Goal: Information Seeking & Learning: Learn about a topic

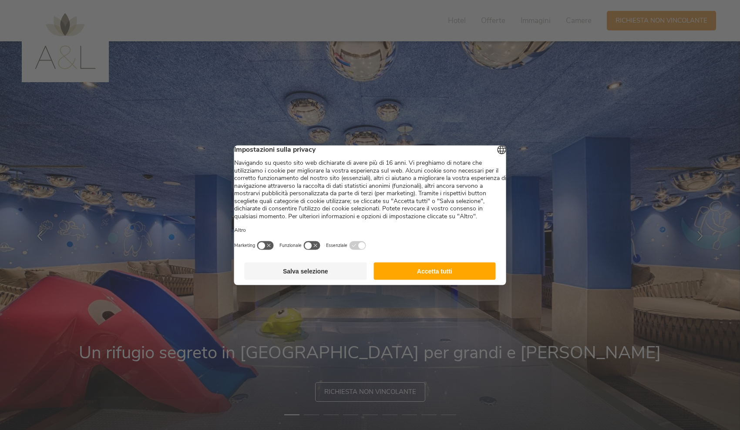
click at [407, 271] on button "Accetta tutti" at bounding box center [434, 270] width 122 height 17
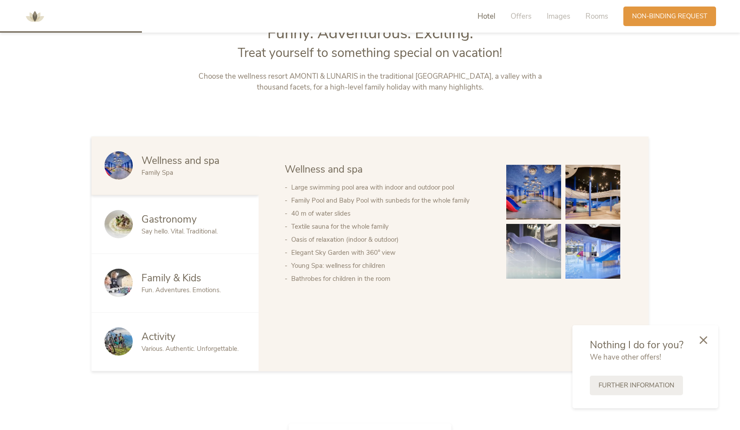
scroll to position [488, 0]
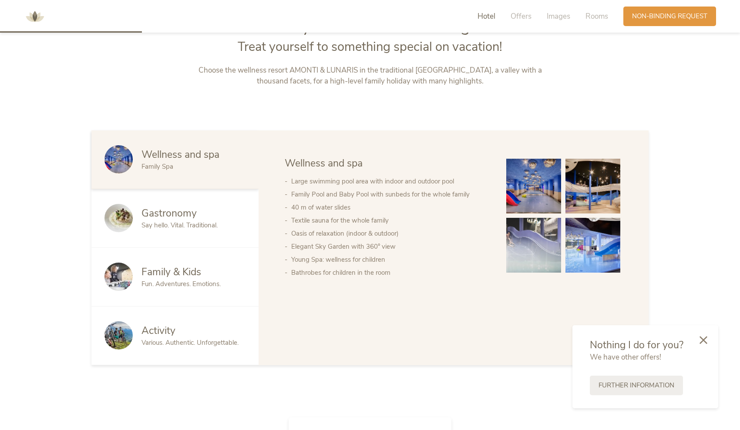
click at [598, 185] on img at bounding box center [592, 186] width 55 height 55
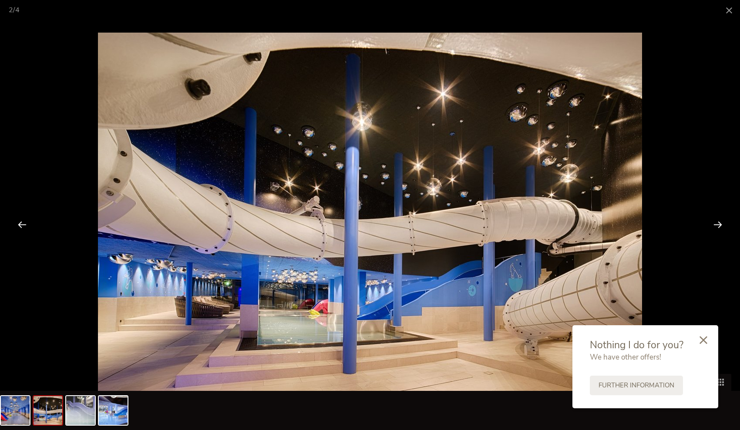
click at [711, 223] on div at bounding box center [717, 224] width 27 height 27
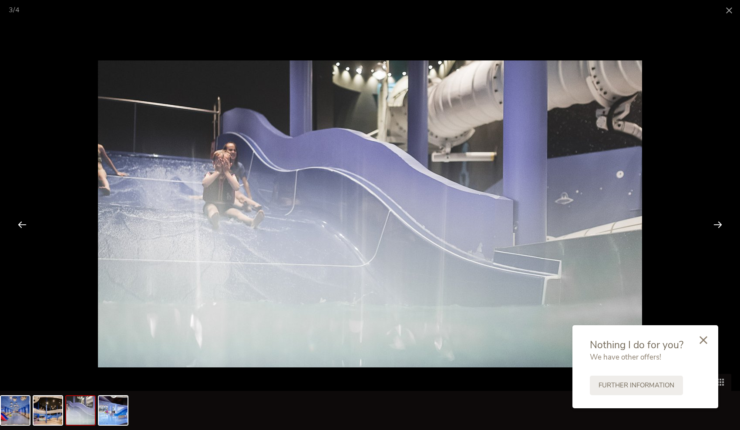
click at [711, 224] on div at bounding box center [717, 224] width 27 height 27
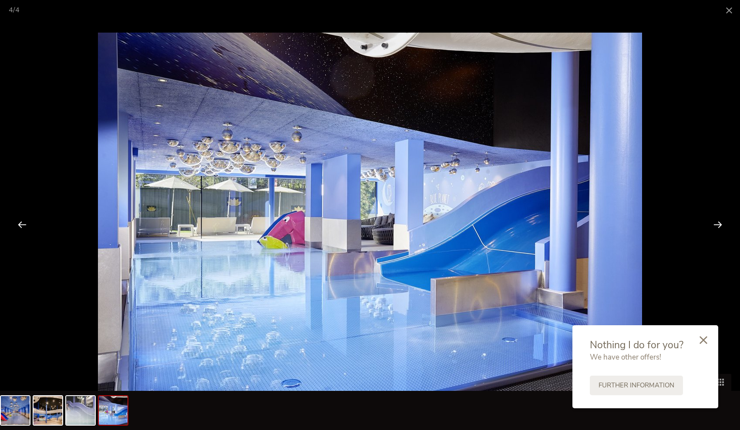
click at [711, 224] on div at bounding box center [717, 224] width 27 height 27
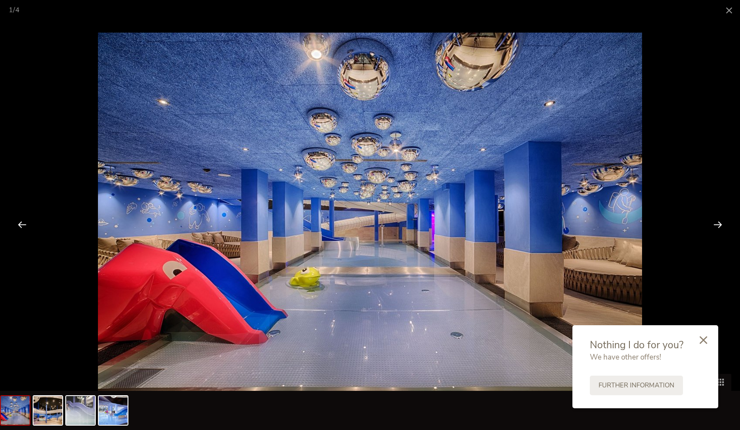
click at [711, 224] on div at bounding box center [717, 224] width 27 height 27
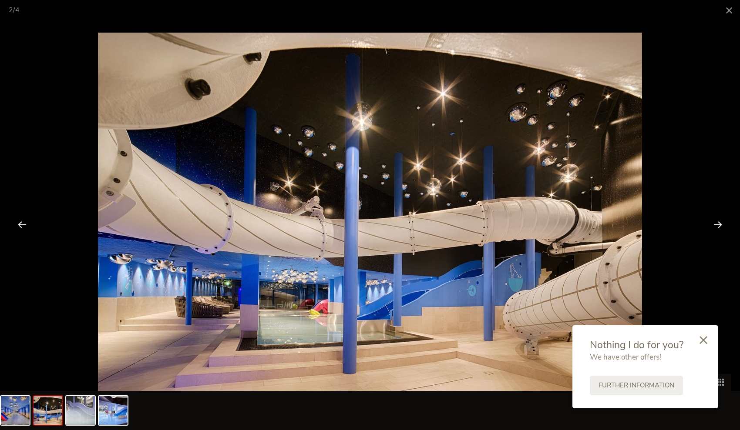
click at [711, 224] on div at bounding box center [717, 224] width 27 height 27
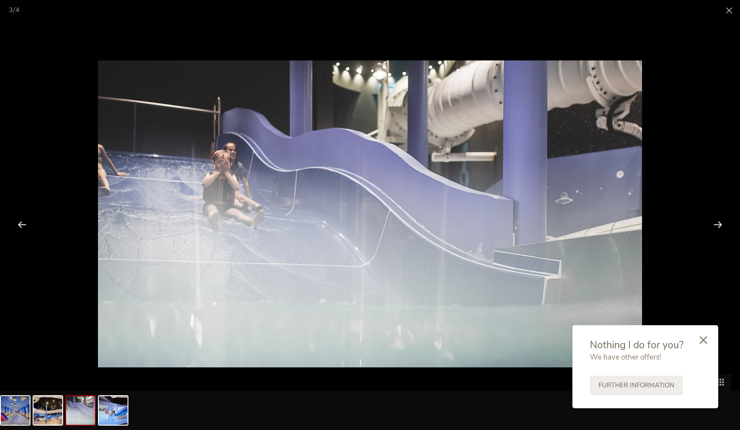
click at [711, 224] on div at bounding box center [717, 224] width 27 height 27
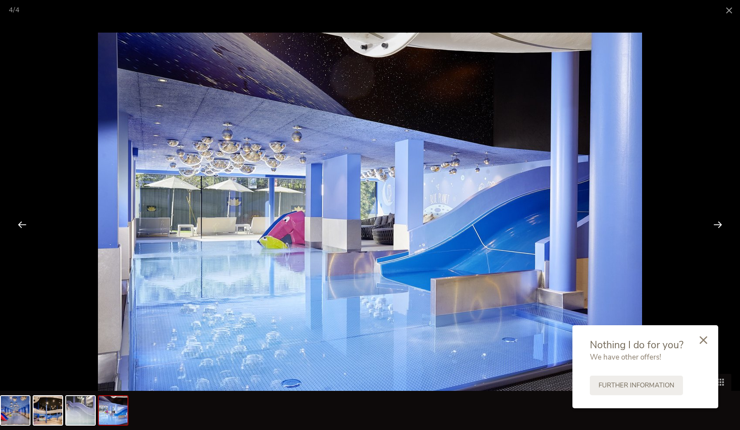
click at [716, 224] on div at bounding box center [717, 224] width 27 height 27
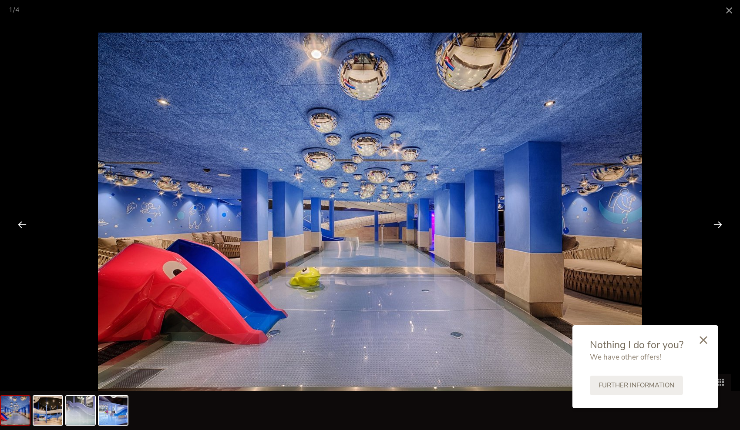
click at [716, 224] on div at bounding box center [717, 224] width 27 height 27
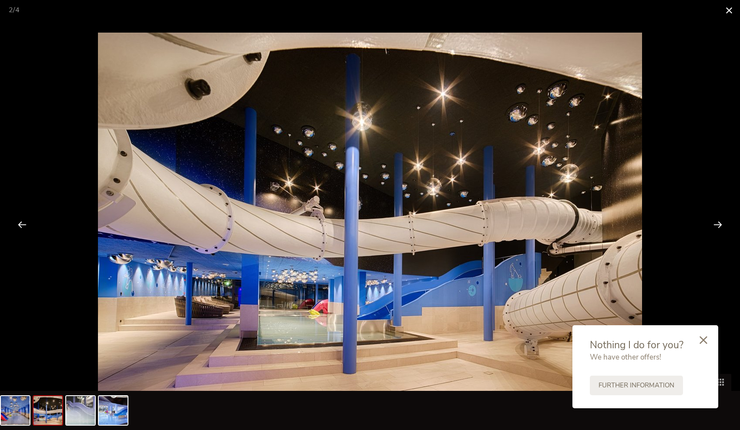
click at [727, 9] on span at bounding box center [729, 10] width 22 height 20
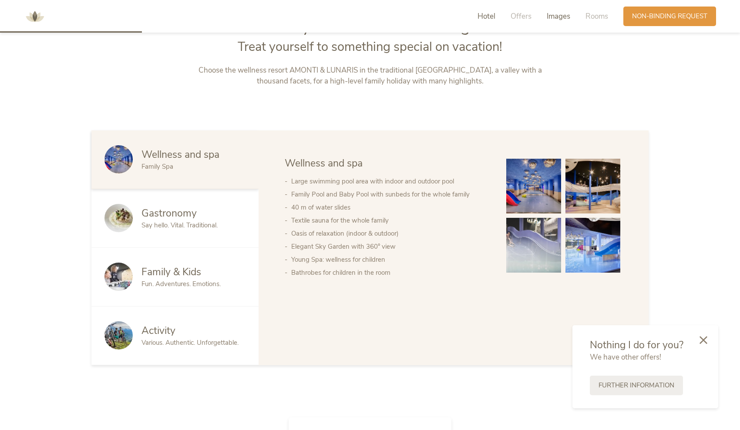
click at [555, 19] on span "Images" at bounding box center [559, 16] width 24 height 10
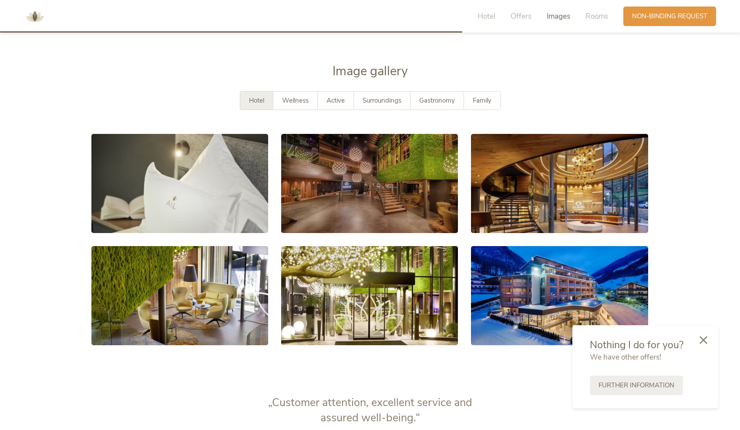
scroll to position [1623, 0]
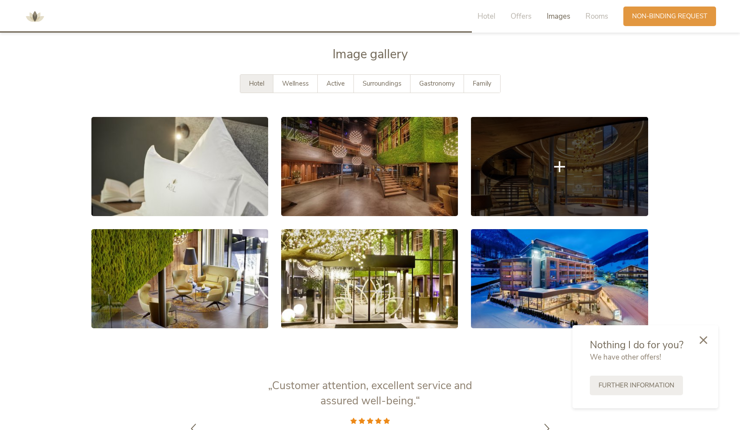
click at [538, 200] on link at bounding box center [559, 166] width 177 height 99
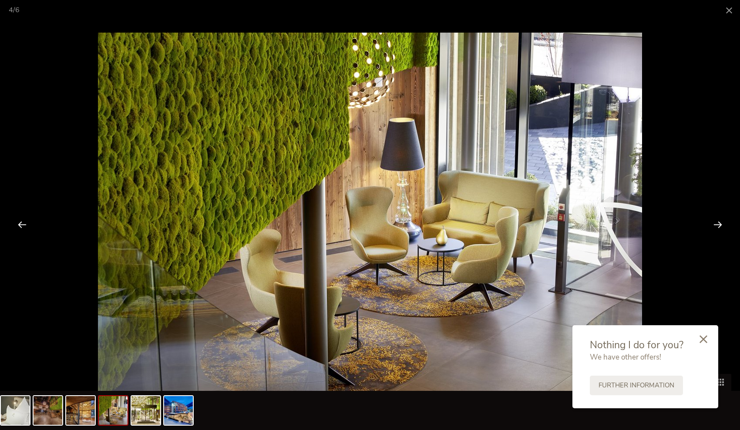
click at [704, 336] on div at bounding box center [704, 340] width 30 height 31
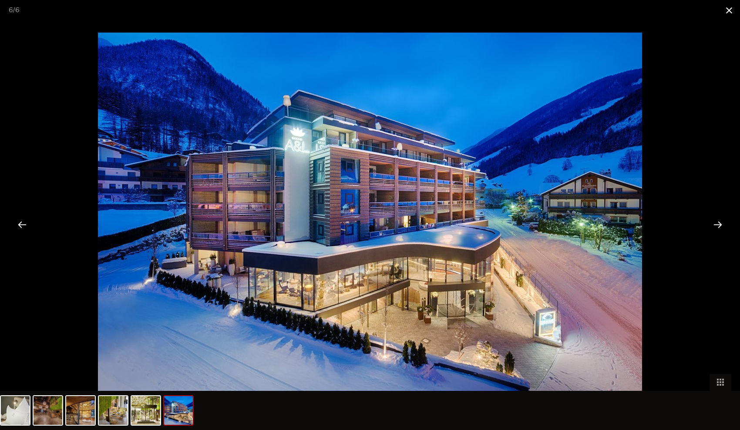
click at [730, 8] on span at bounding box center [729, 10] width 22 height 20
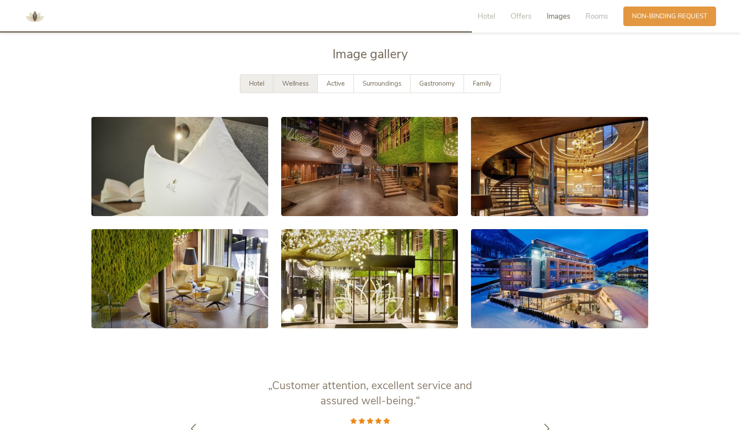
click at [282, 84] on div "Wellness" at bounding box center [295, 84] width 44 height 18
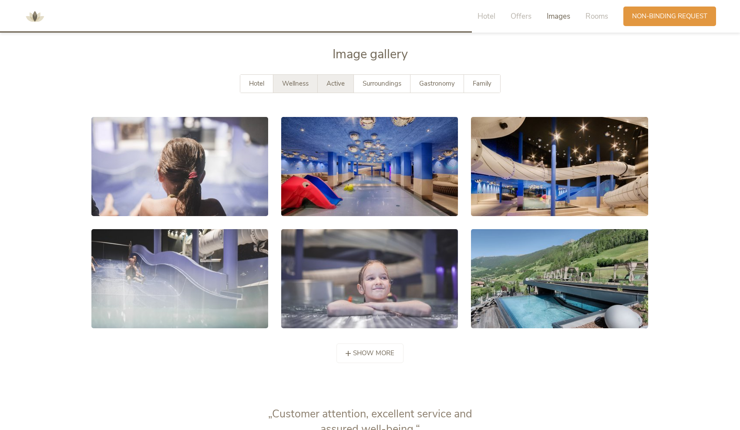
click at [327, 80] on span "Active" at bounding box center [335, 83] width 18 height 9
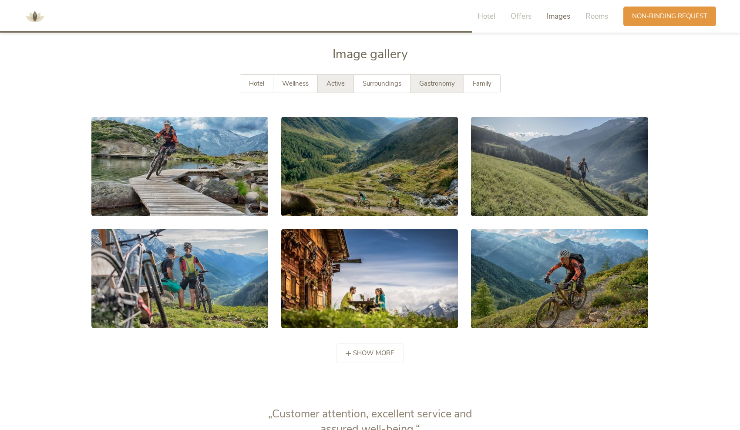
click at [412, 84] on div "Gastronomy" at bounding box center [437, 84] width 54 height 18
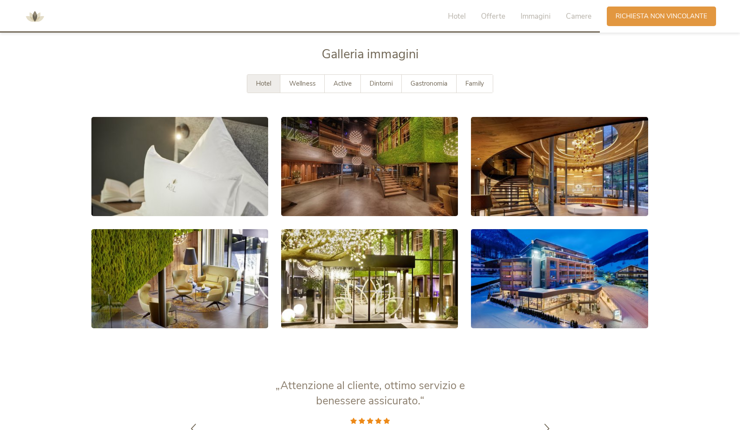
scroll to position [1623, 0]
